Goal: Task Accomplishment & Management: Complete application form

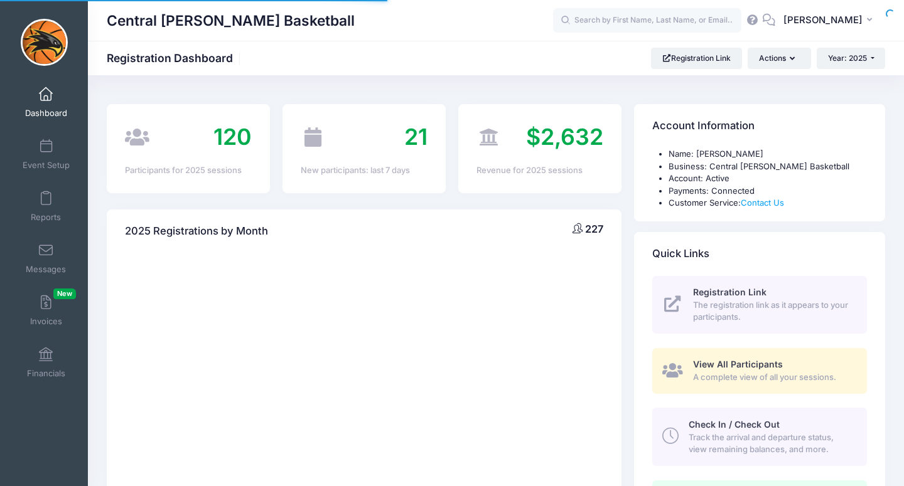
select select
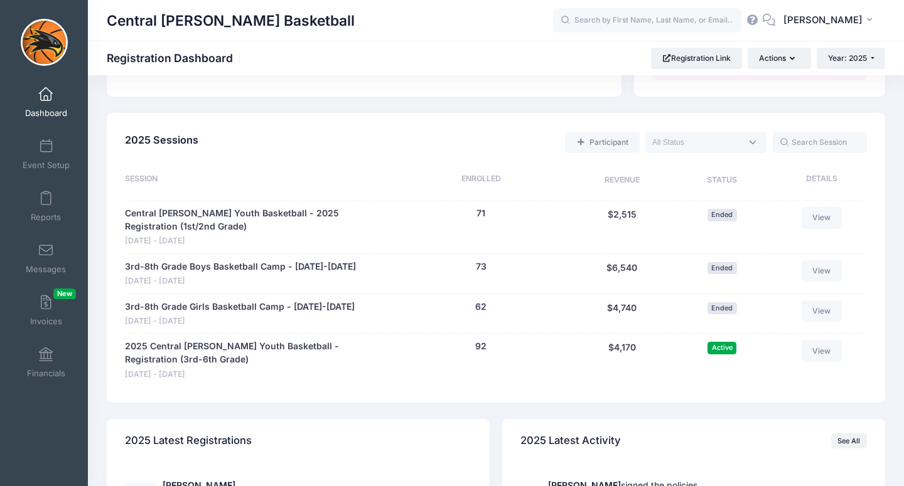
scroll to position [531, 0]
click at [250, 156] on div "2025 Sessions Participant Upcoming Live Completed" at bounding box center [496, 144] width 754 height 32
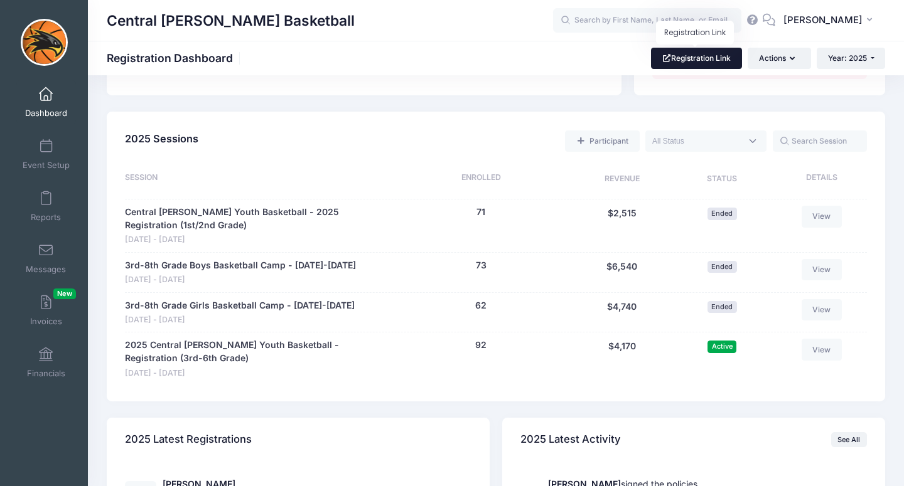
click at [694, 55] on link "Registration Link" at bounding box center [696, 58] width 91 height 21
click at [46, 201] on span at bounding box center [46, 199] width 0 height 14
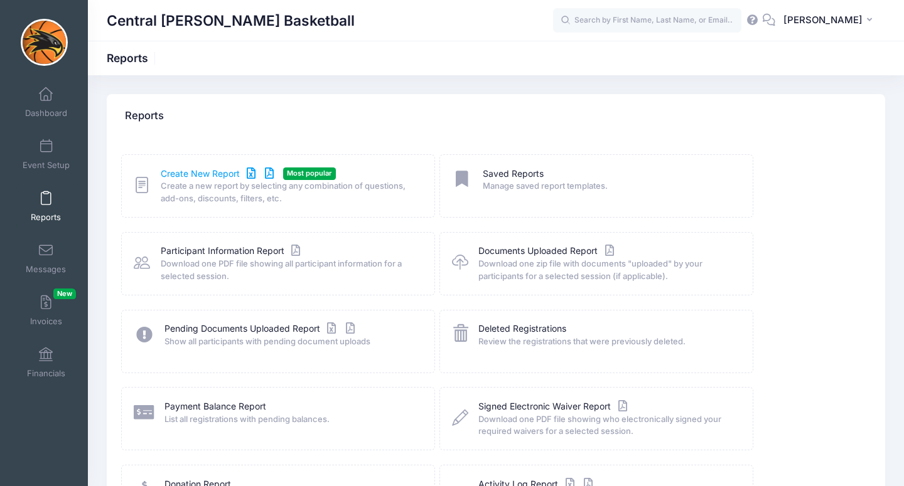
click at [212, 172] on link "Create New Report" at bounding box center [219, 174] width 117 height 13
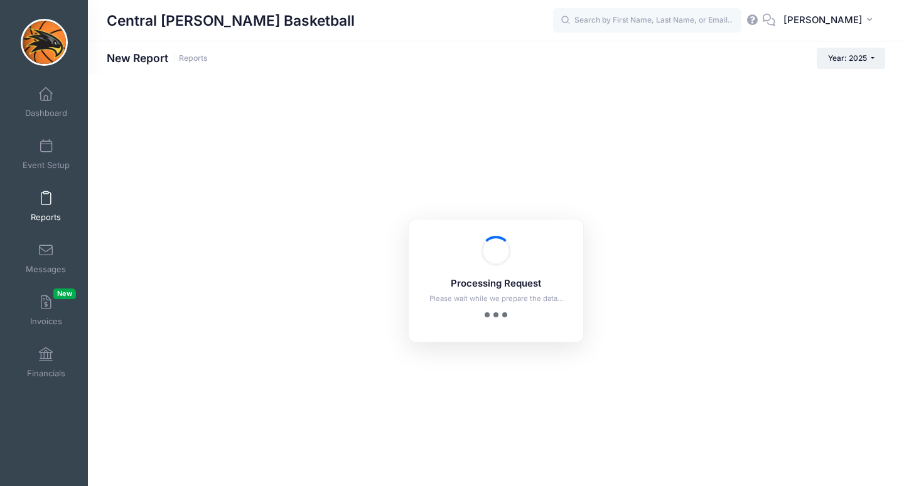
checkbox input "true"
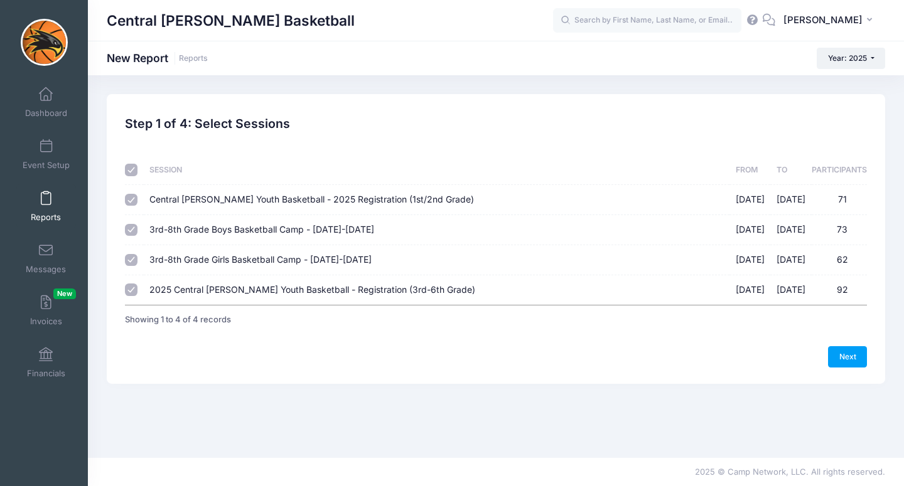
click at [176, 228] on span "3rd-8th Grade Boys Basketball Camp - [DATE]-[DATE]" at bounding box center [261, 229] width 225 height 11
click at [137, 228] on input "3rd-8th Grade Boys Basketball Camp - June 9-12 06/09/2025 - 06/12/2025 73" at bounding box center [131, 230] width 13 height 13
checkbox input "false"
drag, startPoint x: 179, startPoint y: 262, endPoint x: 183, endPoint y: 248, distance: 14.2
click at [180, 260] on span "3rd-8th Grade Girls Basketball Camp - June 24-27" at bounding box center [260, 259] width 222 height 11
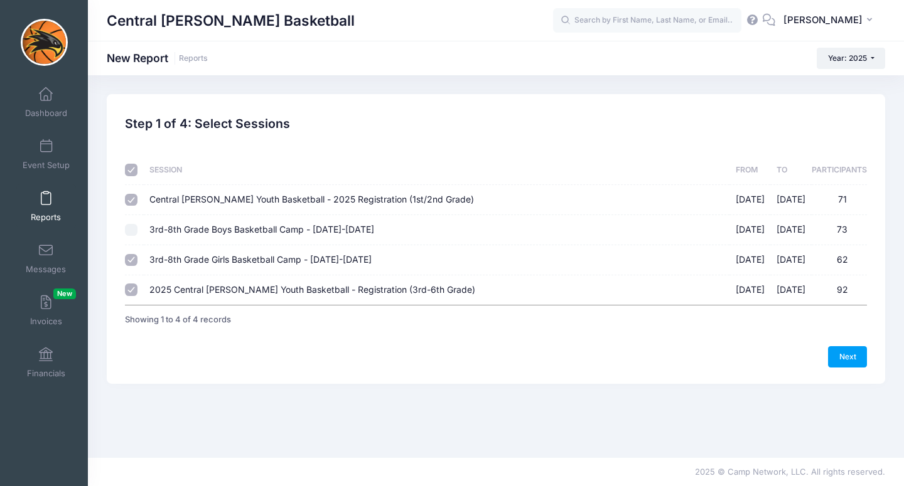
click at [137, 260] on input "3rd-8th Grade Girls Basketball Camp - June 24-27 06/24/2025 - 06/27/2025 62" at bounding box center [131, 260] width 13 height 13
checkbox input "false"
click at [194, 199] on span "Central Lee Youth Basketball - 2025 Registration (1st/2nd Grade)" at bounding box center [311, 199] width 324 height 11
click at [137, 199] on input "Central Lee Youth Basketball - 2025 Registration (1st/2nd Grade) 01/01/2025 - 0…" at bounding box center [131, 200] width 13 height 13
checkbox input "false"
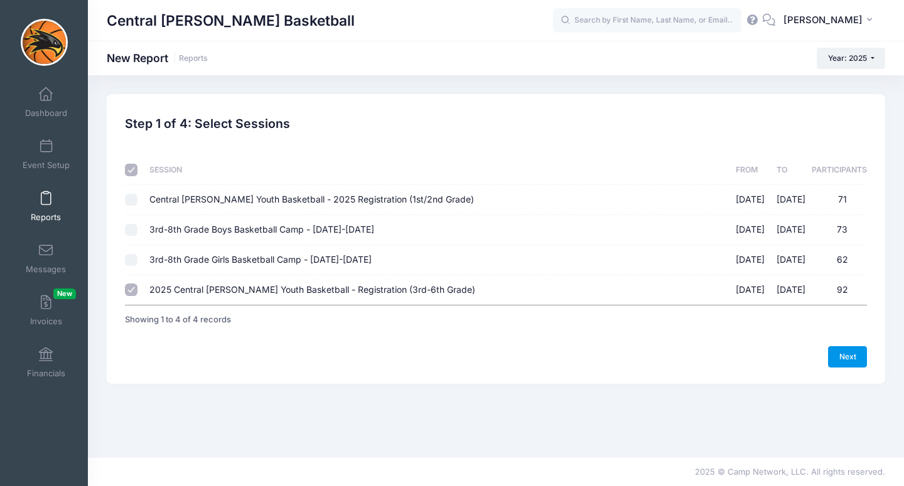
click at [848, 358] on link "Next" at bounding box center [847, 356] width 39 height 21
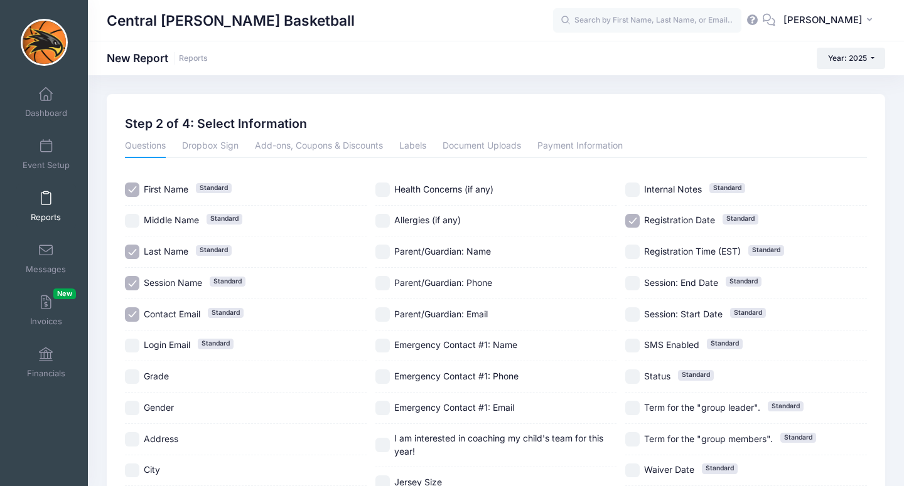
click at [166, 286] on span "Session Name" at bounding box center [173, 282] width 58 height 11
checkbox input "false"
click at [164, 319] on span "Contact Email Standard" at bounding box center [172, 314] width 56 height 13
checkbox input "false"
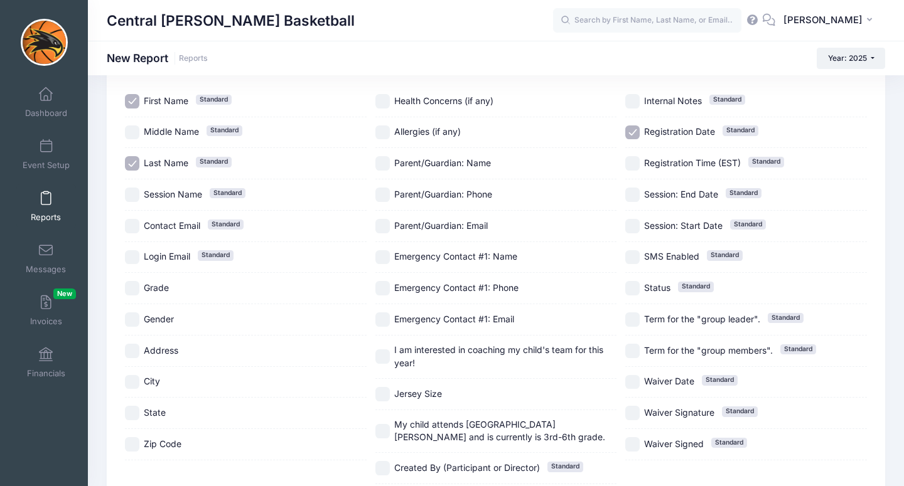
click at [161, 322] on span "Gender" at bounding box center [159, 319] width 30 height 11
checkbox input "true"
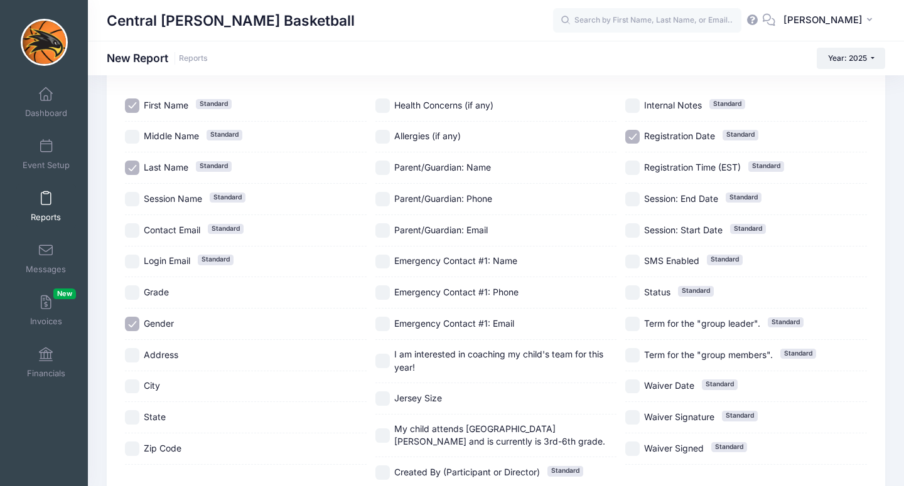
click at [157, 295] on span "Grade" at bounding box center [156, 292] width 25 height 11
checkbox input "true"
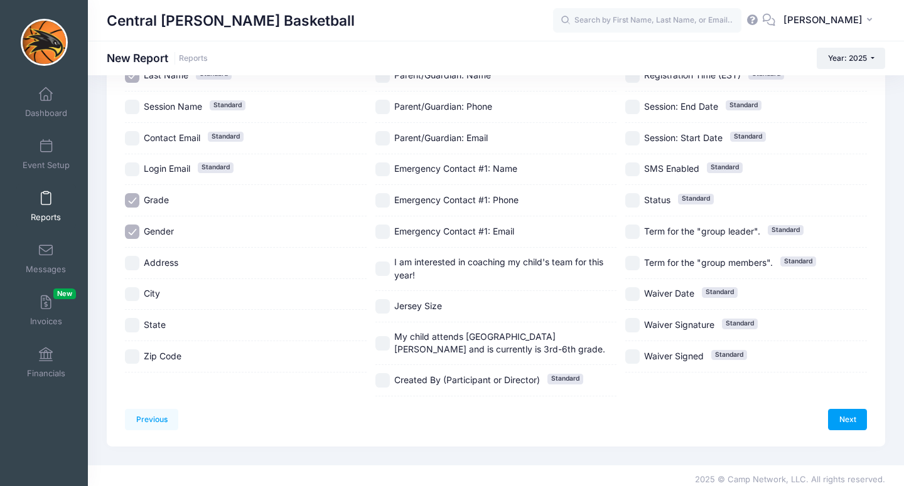
scroll to position [184, 0]
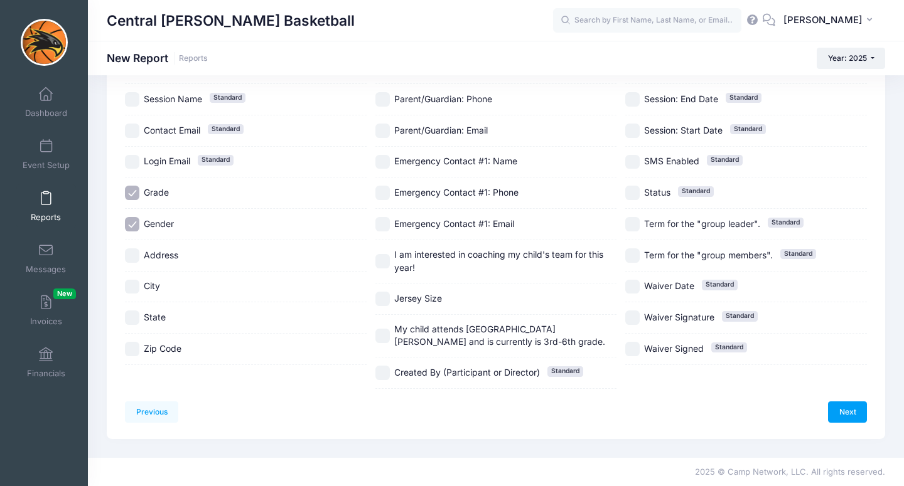
click at [452, 255] on span "I am interested in coaching my child's team for this year!" at bounding box center [498, 261] width 209 height 24
checkbox input "true"
click at [847, 415] on link "Next" at bounding box center [847, 412] width 39 height 21
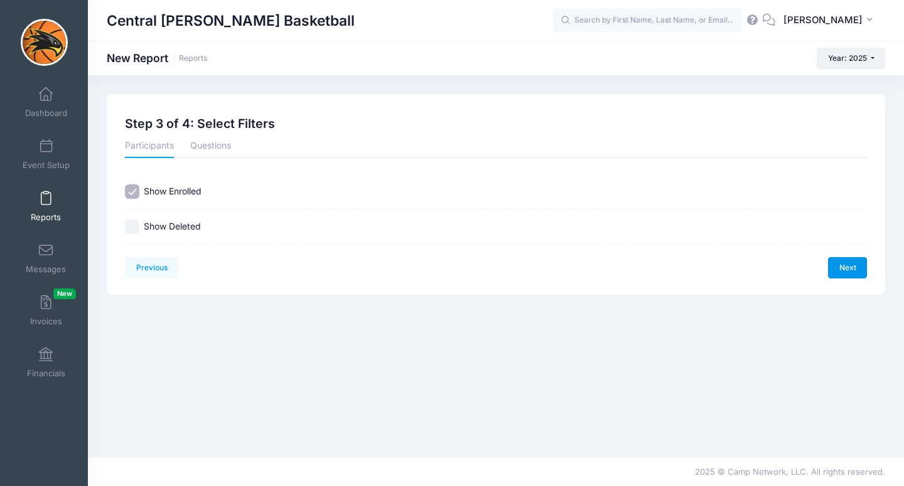
scroll to position [0, 0]
click at [842, 268] on link "Next" at bounding box center [847, 267] width 39 height 21
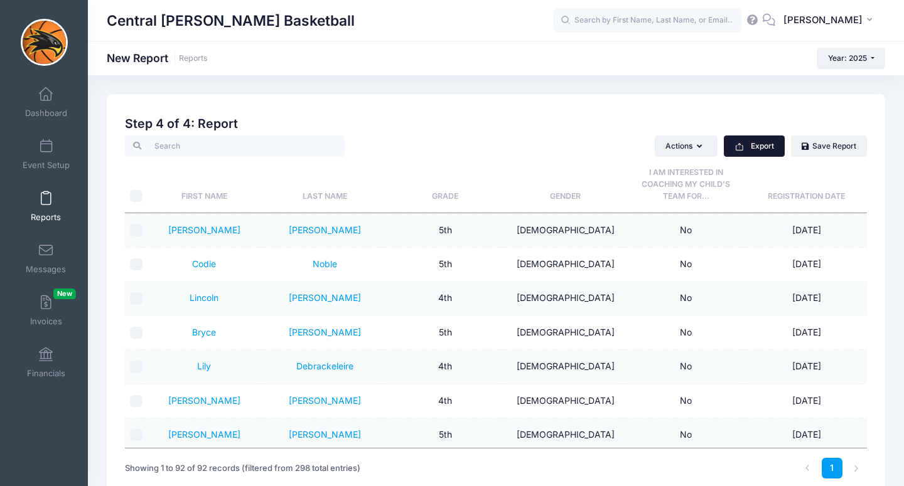
click at [767, 146] on button "Export" at bounding box center [753, 146] width 61 height 21
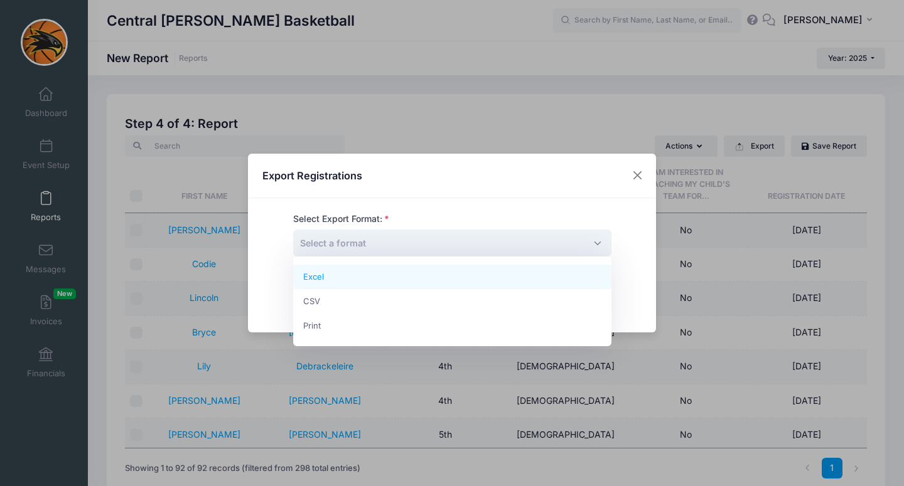
click at [391, 249] on span "Select a format" at bounding box center [452, 243] width 318 height 27
select select "excel"
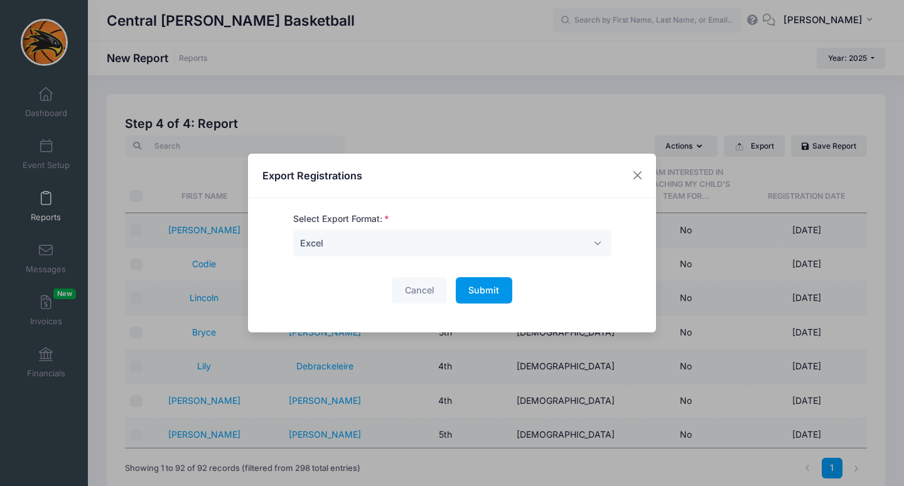
click at [474, 292] on span "Submit" at bounding box center [483, 290] width 31 height 11
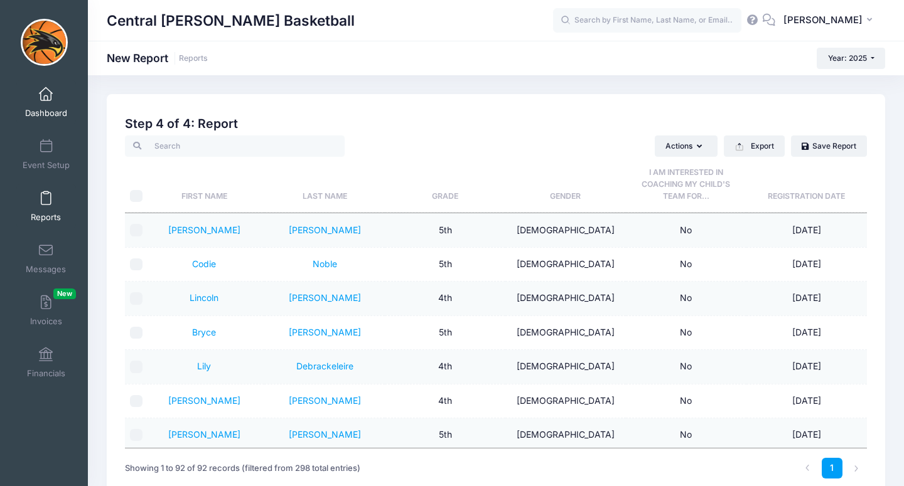
click at [46, 97] on span at bounding box center [46, 95] width 0 height 14
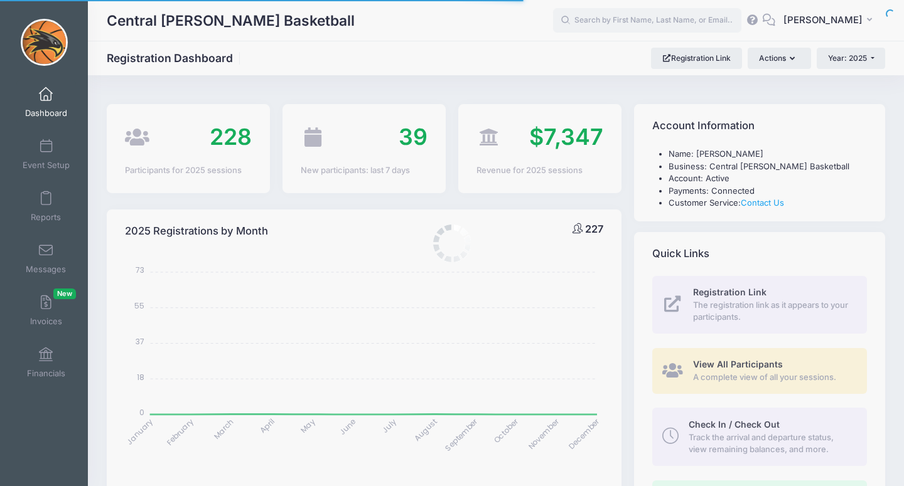
select select
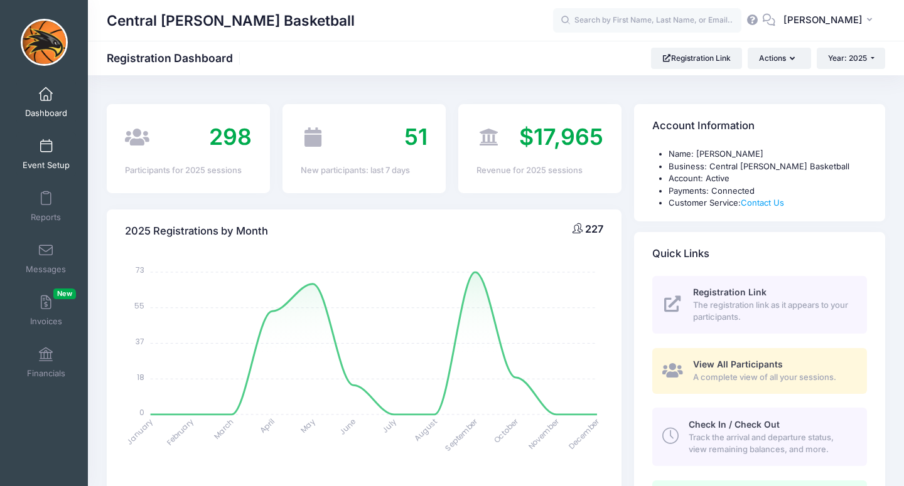
click at [38, 142] on link "Event Setup" at bounding box center [46, 154] width 60 height 44
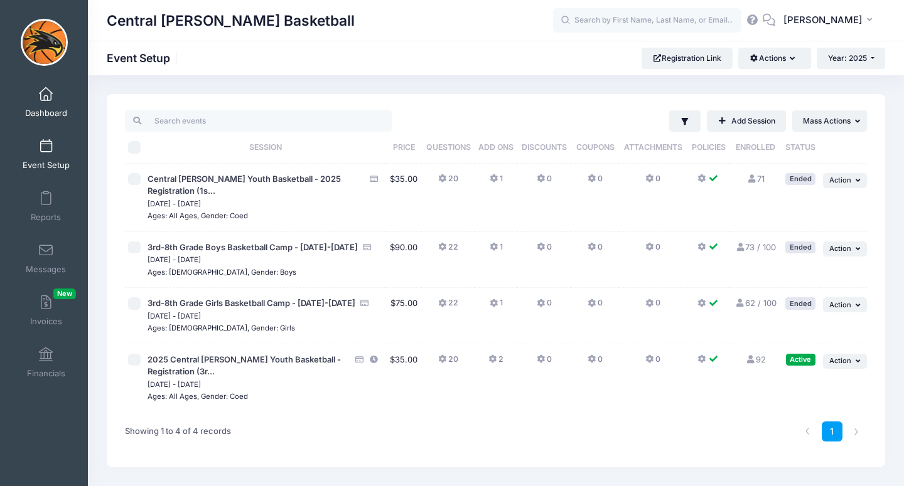
click at [48, 104] on link "Dashboard" at bounding box center [46, 102] width 60 height 44
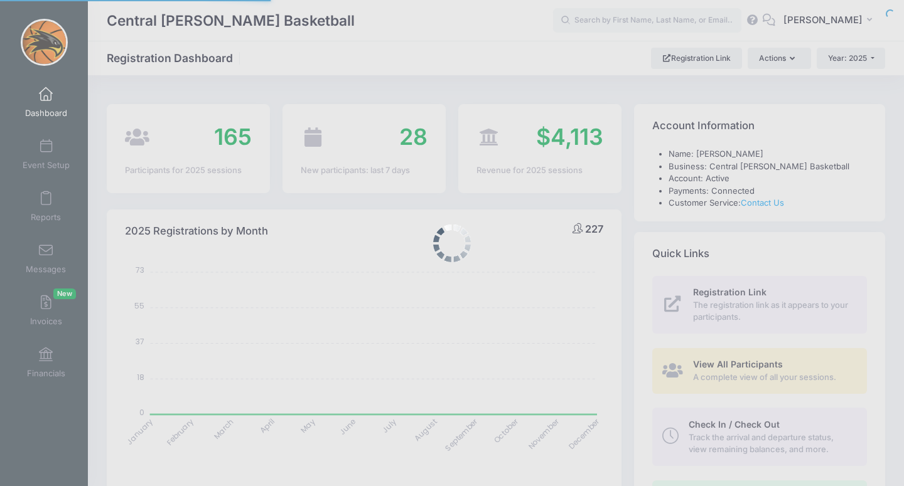
select select
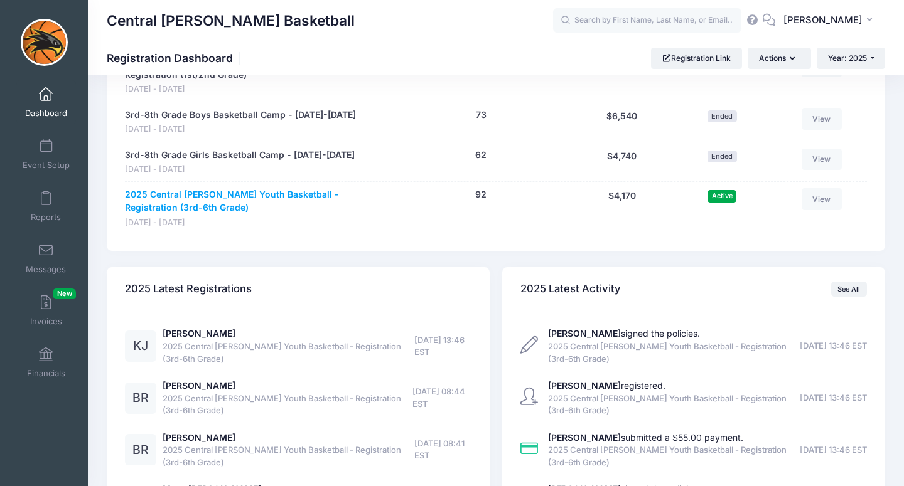
scroll to position [636, 0]
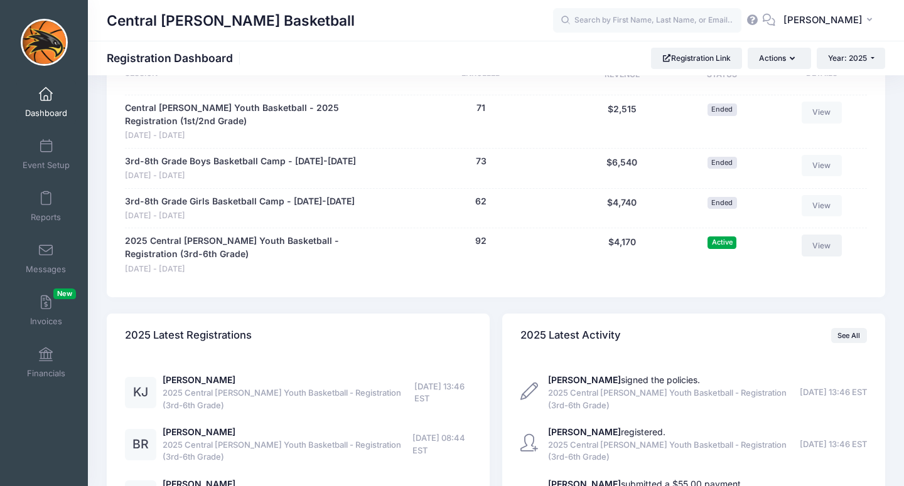
click at [826, 245] on link "View" at bounding box center [821, 245] width 40 height 21
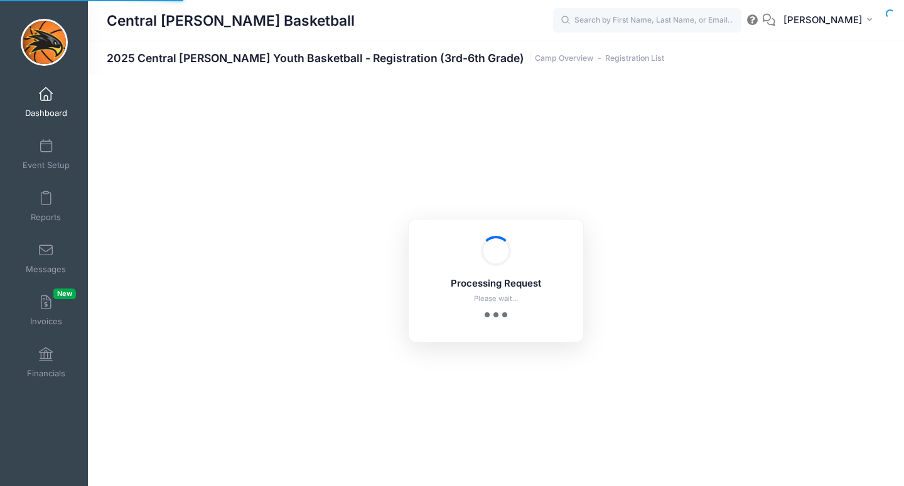
select select "10"
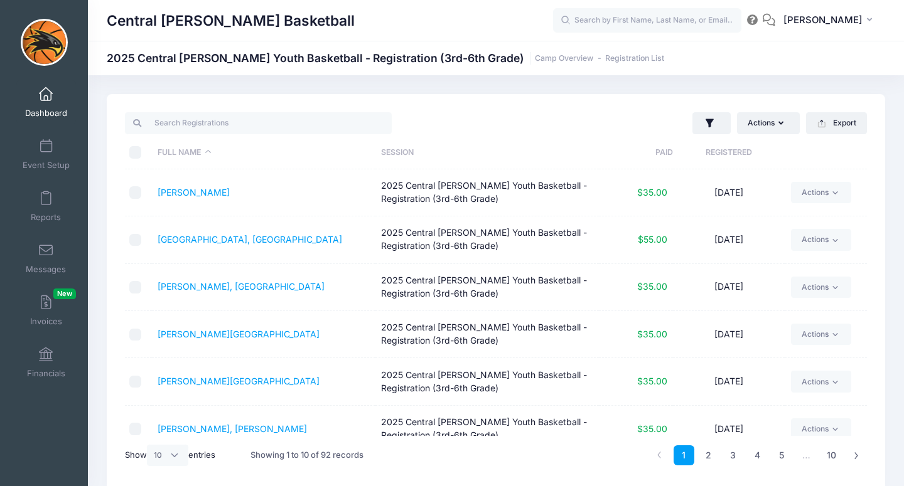
click at [516, 91] on div "Central [PERSON_NAME] Basketball 2025 Central [PERSON_NAME] Youth Basketball - …" at bounding box center [496, 292] width 816 height 435
click at [535, 56] on link "Camp Overview" at bounding box center [564, 58] width 58 height 9
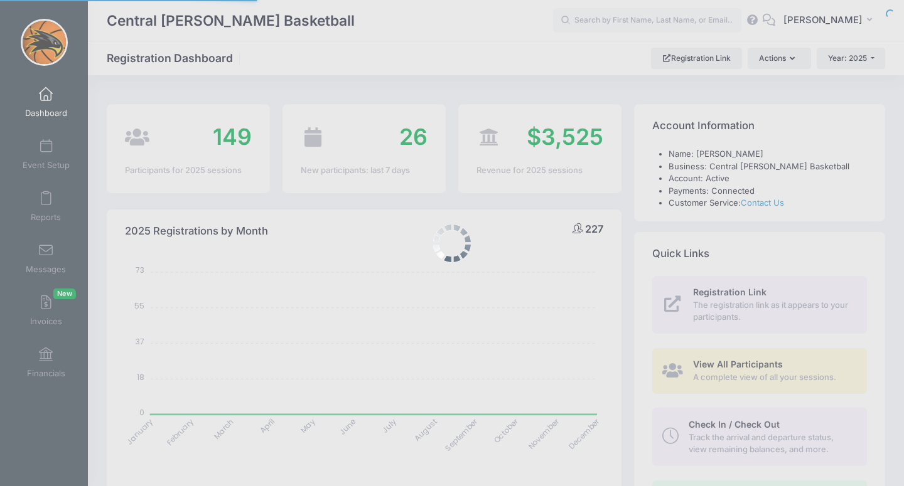
select select
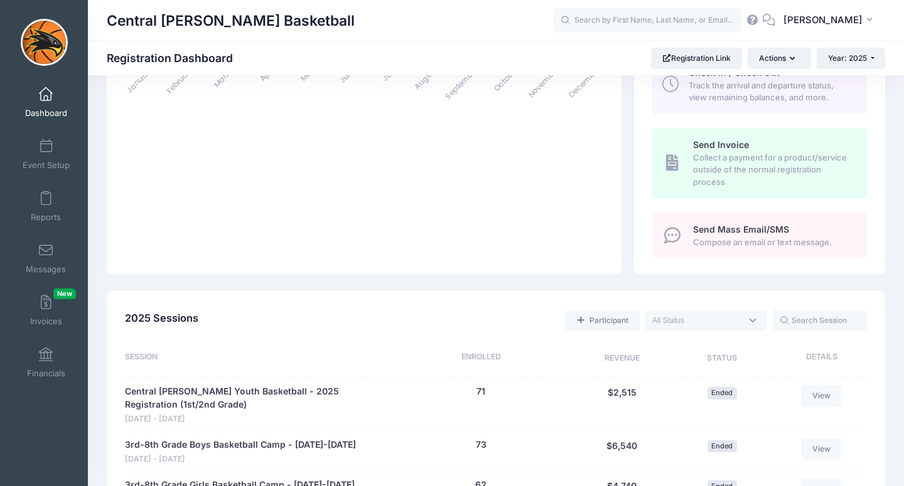
scroll to position [358, 0]
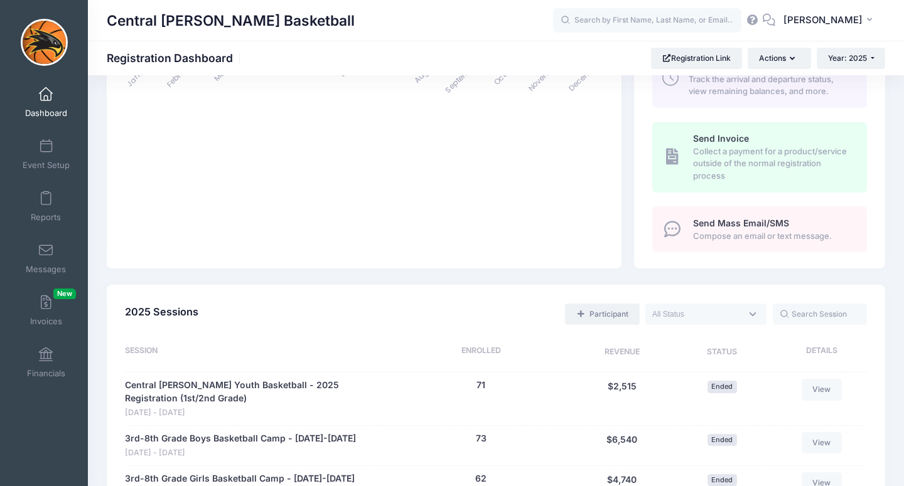
click at [617, 314] on link "Participant" at bounding box center [602, 314] width 74 height 21
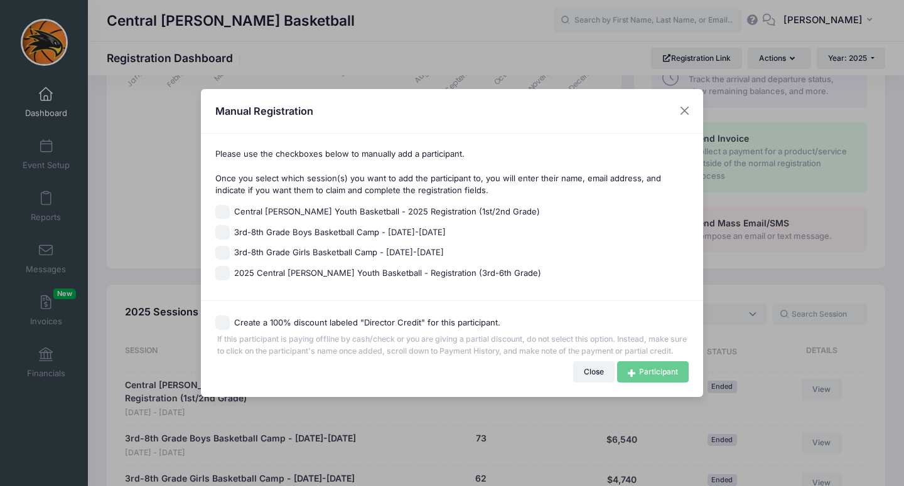
click at [307, 267] on span "2025 Central [PERSON_NAME] Youth Basketball - Registration (3rd-6th Grade)" at bounding box center [387, 273] width 307 height 13
click at [230, 267] on input "2025 Central [PERSON_NAME] Youth Basketball - Registration (3rd-6th Grade)" at bounding box center [222, 273] width 14 height 14
checkbox input "true"
click at [304, 317] on label "Create a 100% discount labeled "Director Credit" for this participant." at bounding box center [367, 323] width 266 height 13
click at [230, 316] on input "Create a 100% discount labeled "Director Credit" for this participant." at bounding box center [222, 323] width 14 height 14
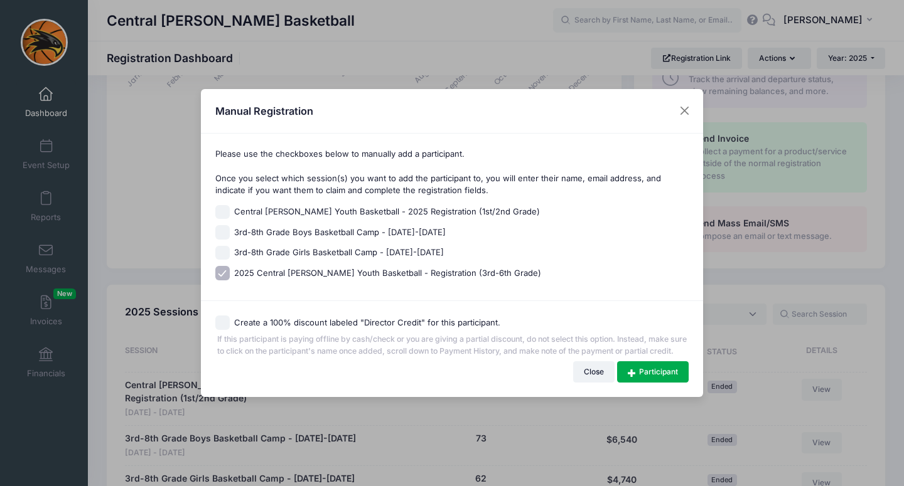
checkbox input "true"
click at [655, 382] on link "Participant" at bounding box center [653, 371] width 72 height 21
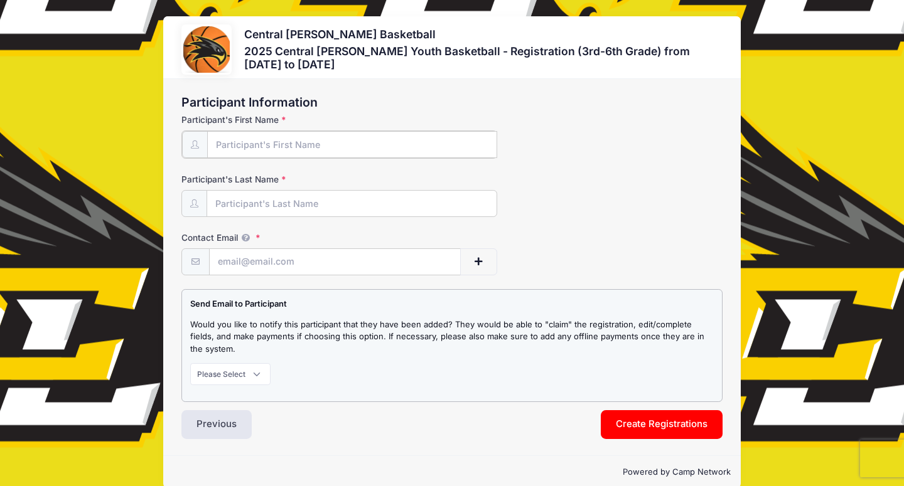
click at [268, 147] on input "Participant's First Name" at bounding box center [352, 144] width 290 height 27
type input "[PERSON_NAME]"
type input "[EMAIL_ADDRESS][DOMAIN_NAME]"
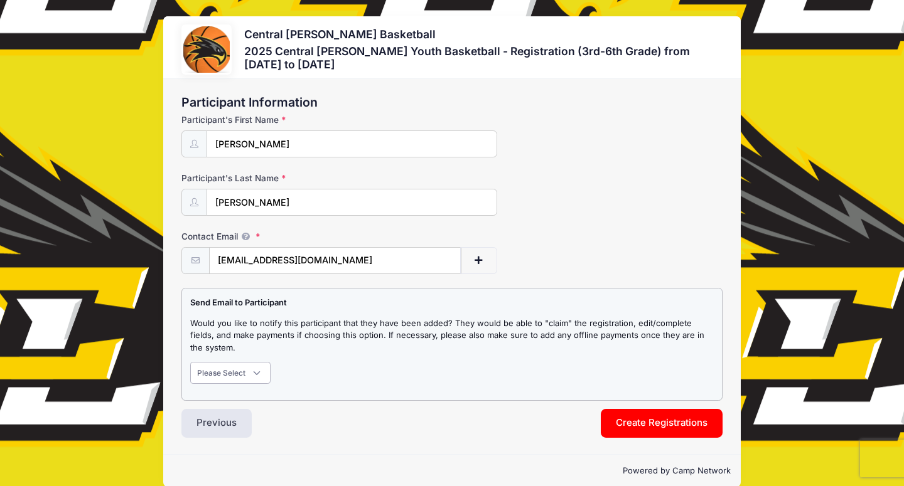
click at [248, 375] on select "Please Select Don't Notify Notify" at bounding box center [230, 372] width 80 height 21
select select "0"
click at [190, 362] on select "Please Select Don't Notify Notify" at bounding box center [230, 372] width 80 height 21
click at [636, 417] on button "Create Registrations" at bounding box center [661, 423] width 122 height 29
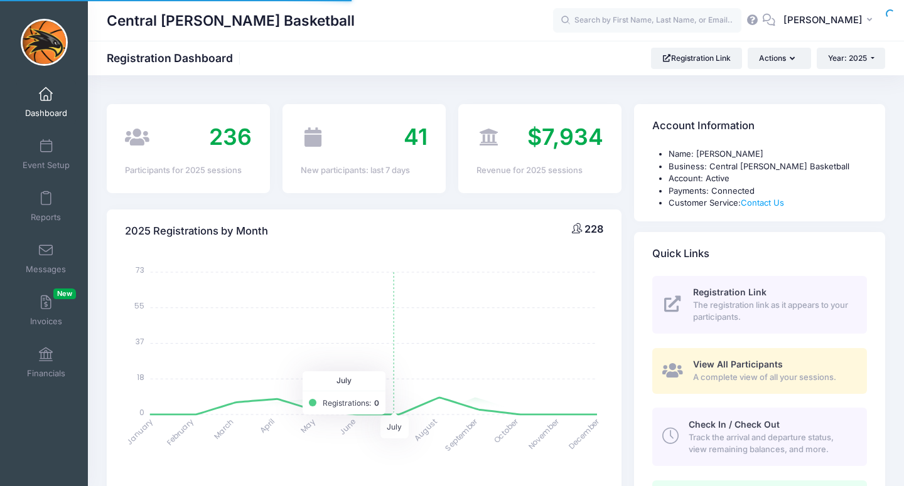
select select
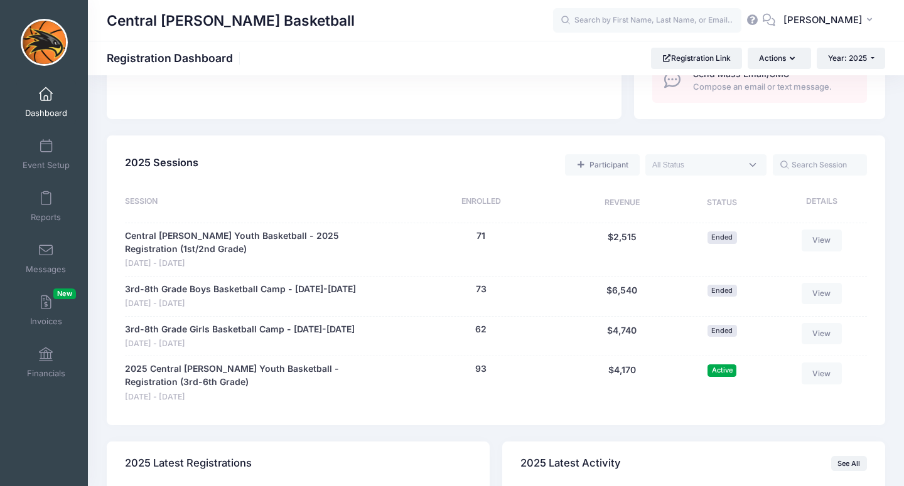
scroll to position [513, 0]
